Goal: Task Accomplishment & Management: Use online tool/utility

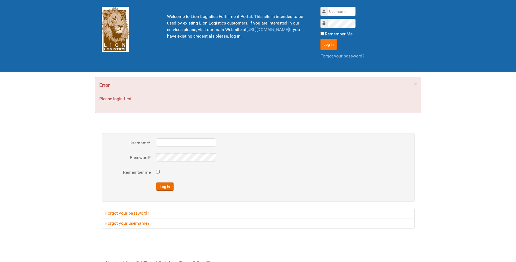
type input "lion"
click at [327, 44] on button "Log in" at bounding box center [329, 44] width 16 height 11
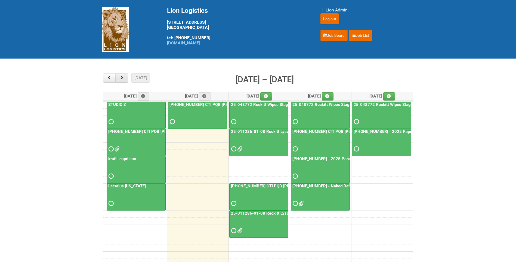
click at [122, 78] on span "button" at bounding box center [121, 78] width 5 height 4
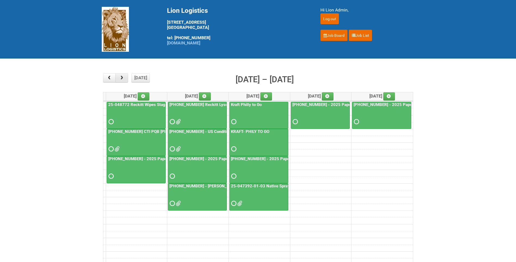
click at [122, 78] on span "button" at bounding box center [121, 78] width 5 height 4
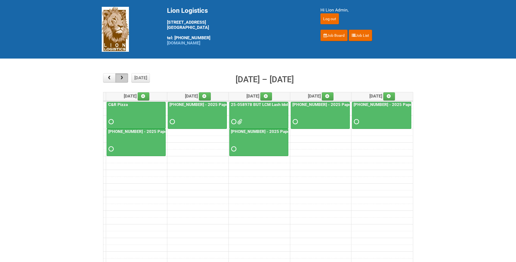
click at [122, 78] on span "button" at bounding box center [121, 78] width 5 height 4
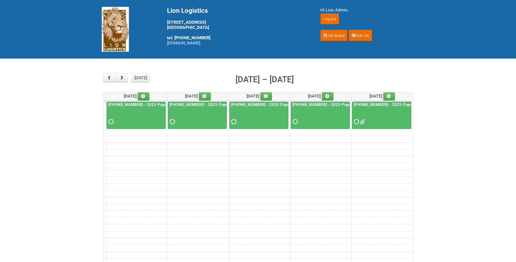
click at [389, 108] on div "25-054624-01 - 2025 Paper Towel Landscape - Mailing Day" at bounding box center [381, 114] width 59 height 24
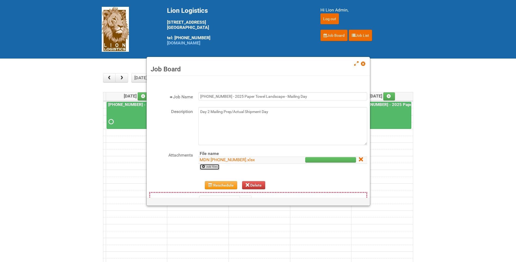
click at [216, 166] on link "Add files" at bounding box center [210, 167] width 20 height 6
type input "C:\fakepath\MDN (2) 25-054624-01.xlsx"
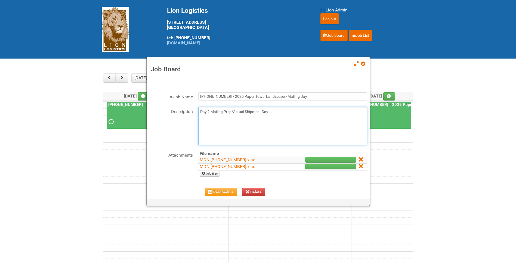
click at [287, 115] on textarea "Day 2 Mailing Prep/Actual Shipment Day" at bounding box center [282, 126] width 169 height 38
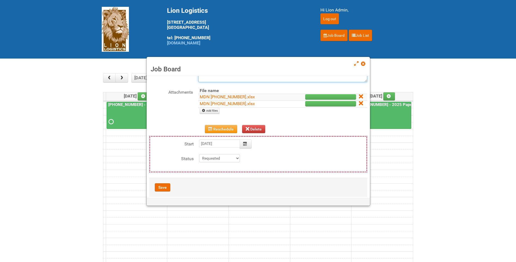
scroll to position [70, 0]
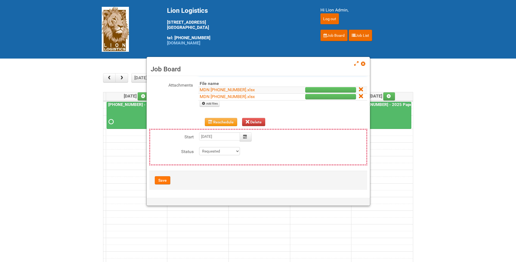
type textarea "Day 2 Mailing Prep/Actual Shipment Day 10/14--uploaded MDN 2"
click at [159, 178] on button "Save" at bounding box center [163, 180] width 16 height 8
type input "2025-11-07 09:00:00"
